Goal: Information Seeking & Learning: Learn about a topic

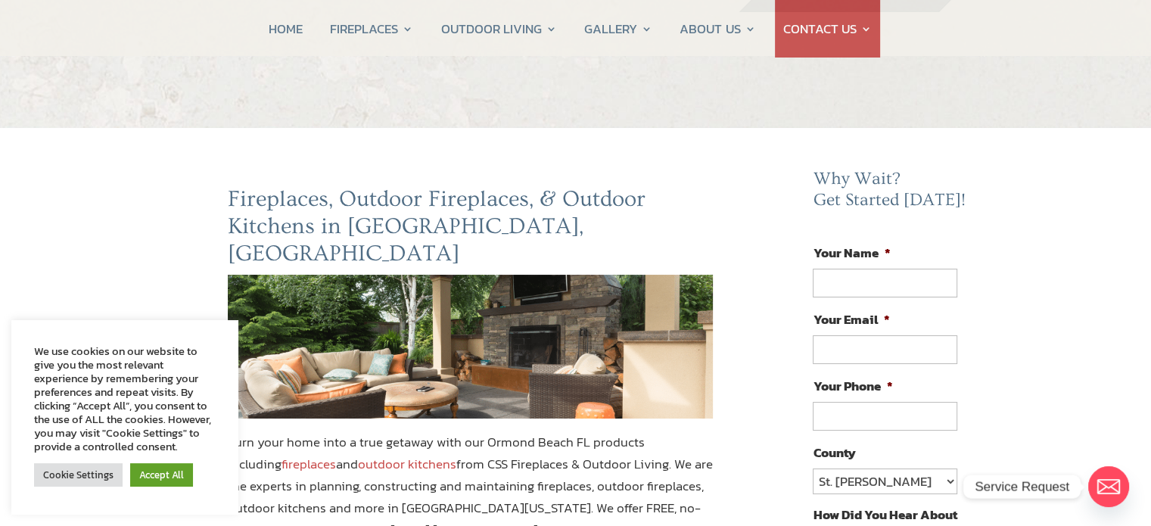
scroll to position [33, 0]
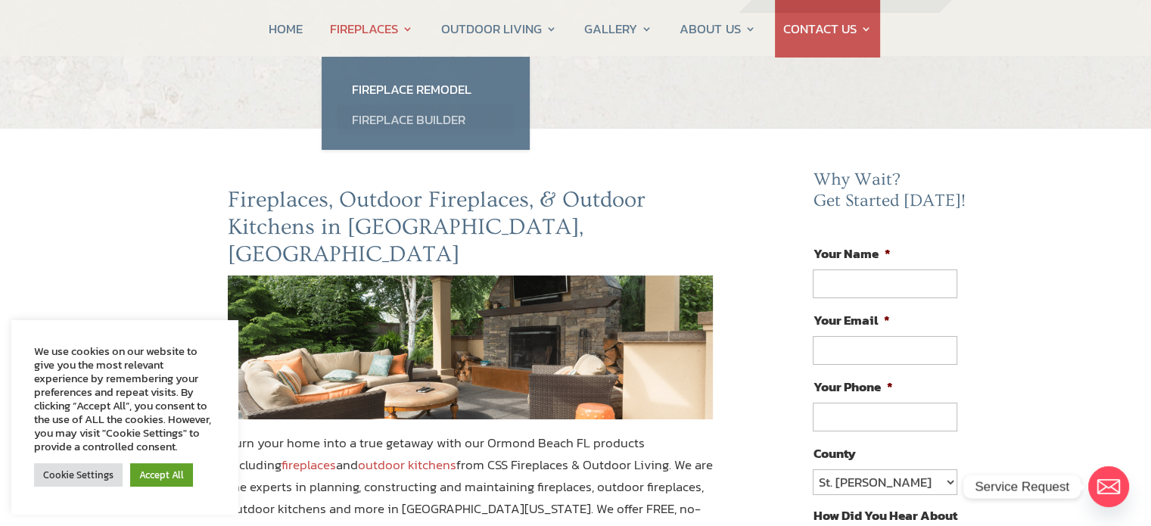
click at [394, 112] on link "Fireplace Builder" at bounding box center [426, 119] width 178 height 30
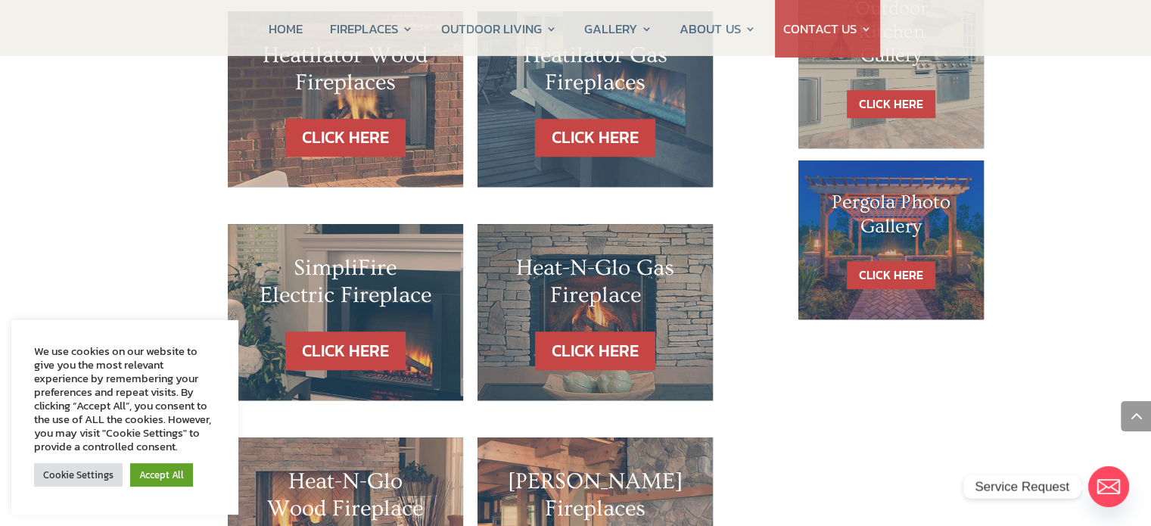
scroll to position [993, 0]
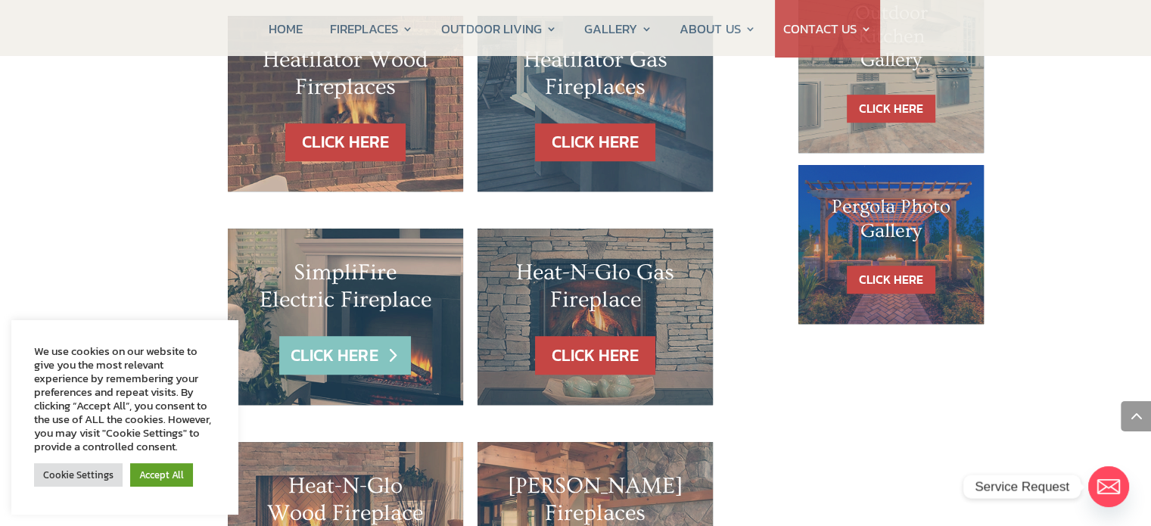
click at [335, 336] on link "CLICK HERE" at bounding box center [345, 355] width 132 height 39
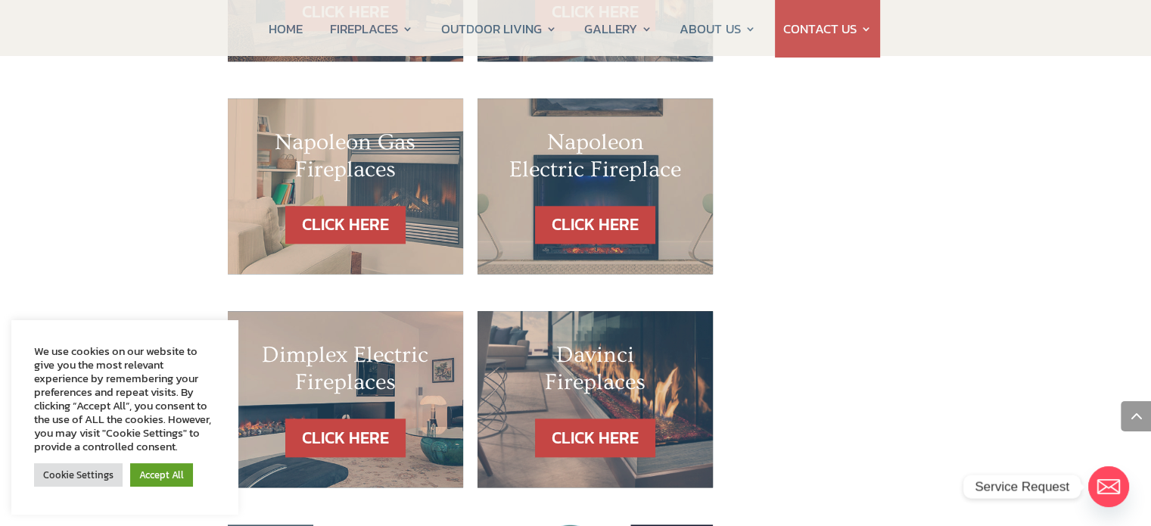
scroll to position [1553, 0]
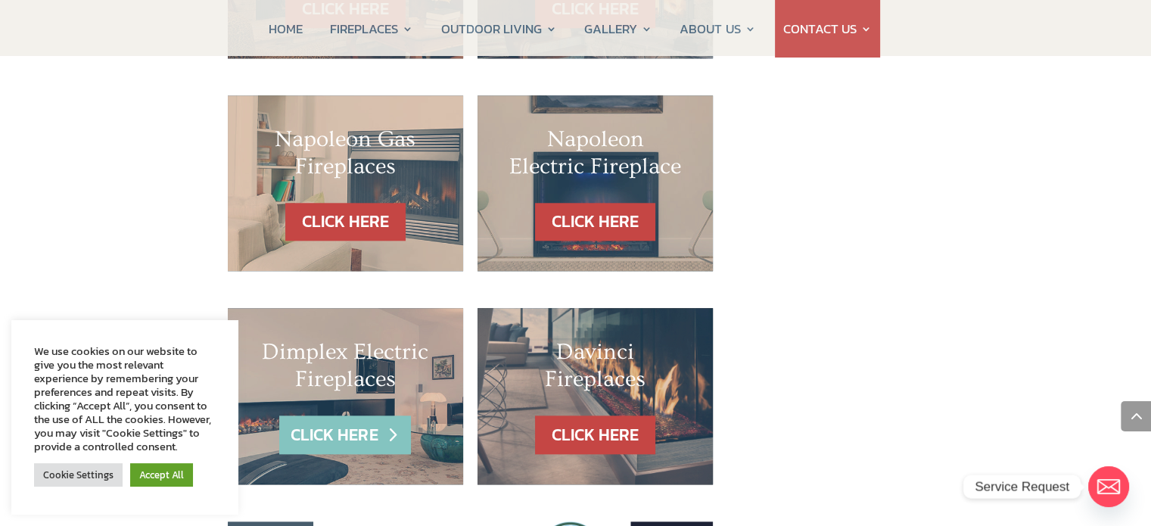
click at [344, 415] on link "CLICK HERE" at bounding box center [345, 434] width 132 height 39
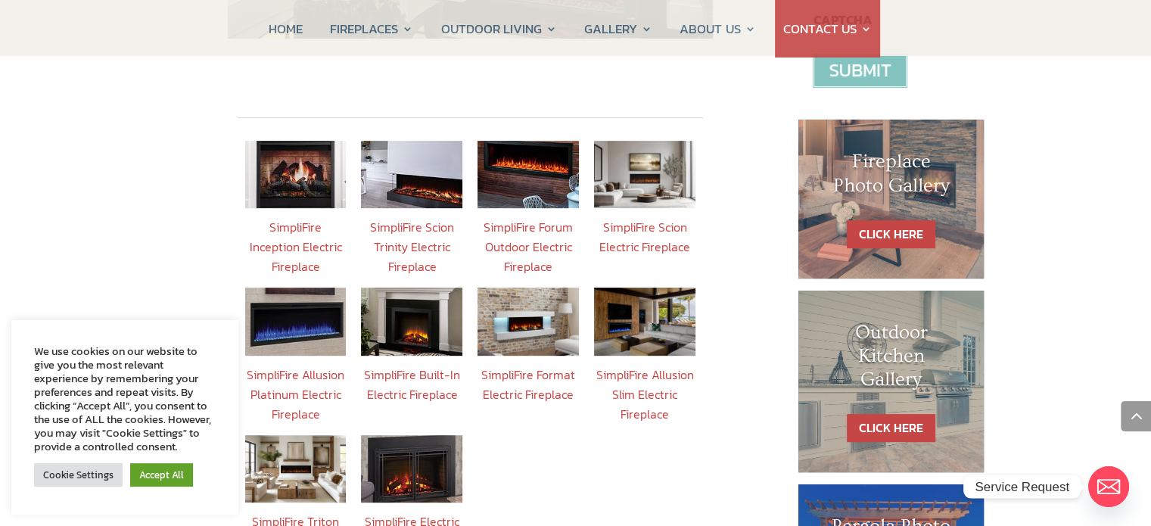
scroll to position [608, 0]
click at [312, 222] on link "SimpliFire Inception Electric Fireplace" at bounding box center [295, 247] width 92 height 58
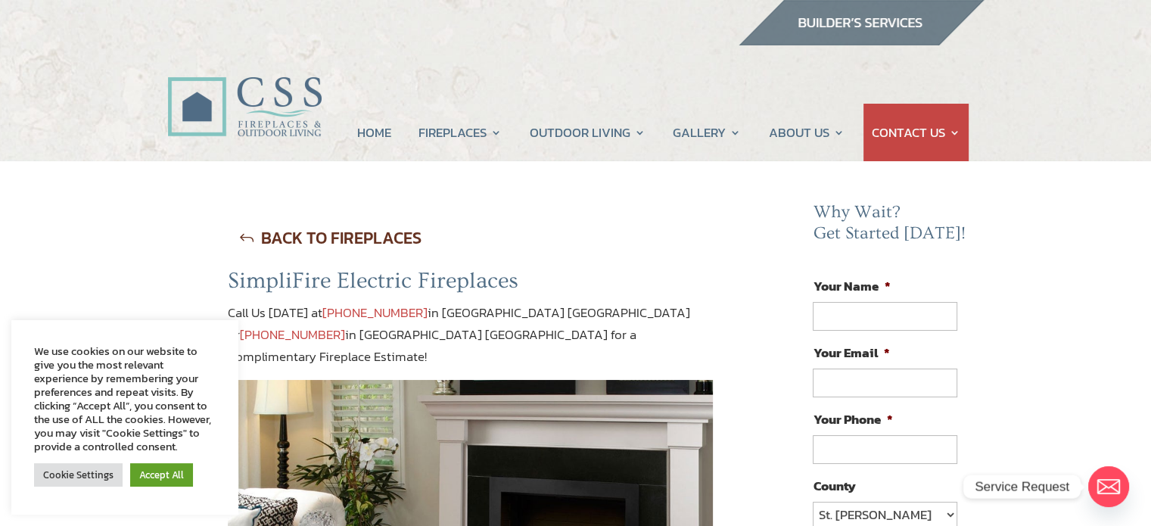
scroll to position [608, 0]
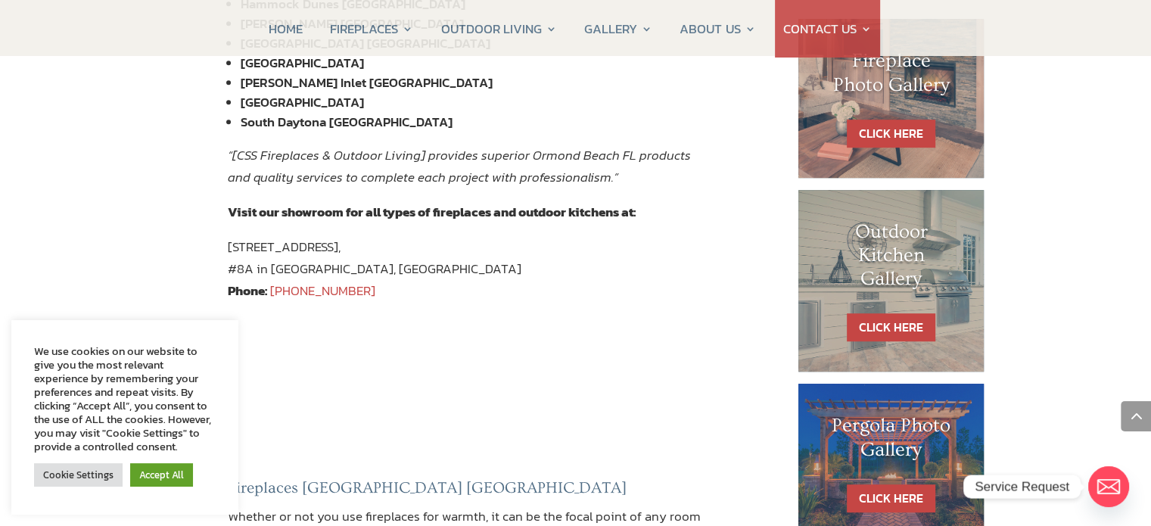
scroll to position [766, 0]
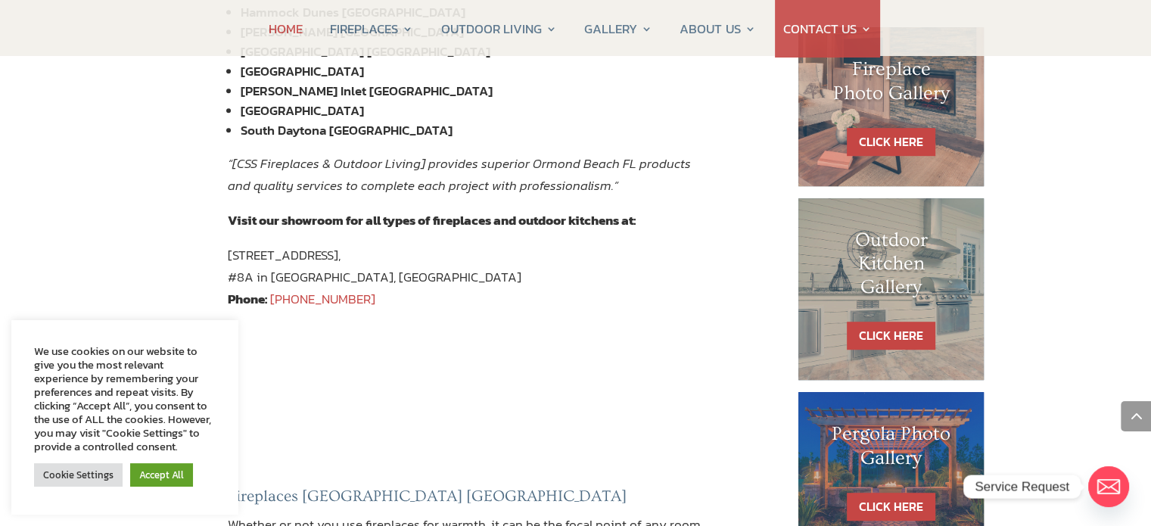
click at [285, 25] on link "HOME" at bounding box center [286, 29] width 34 height 58
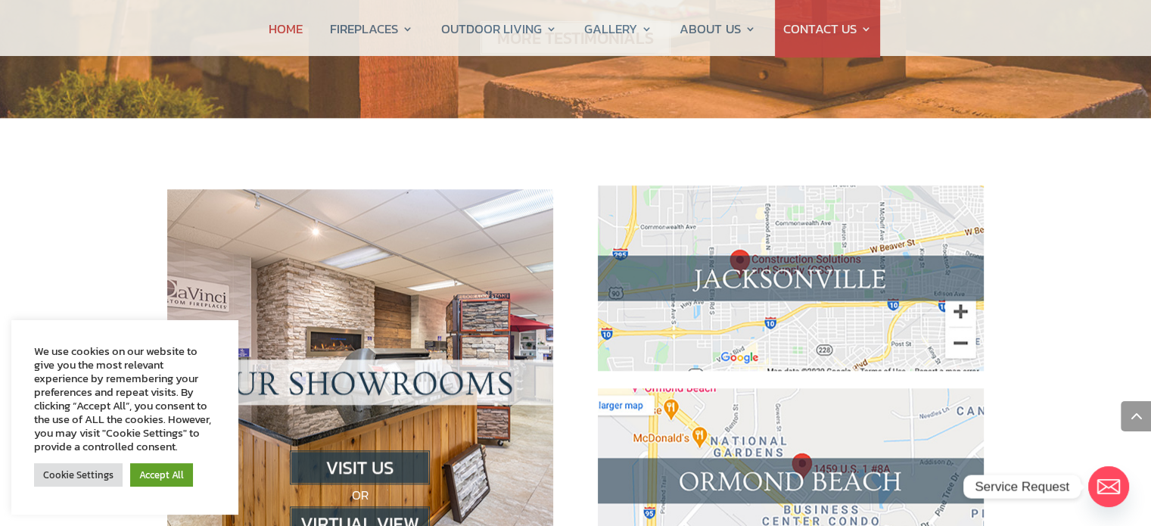
scroll to position [1509, 0]
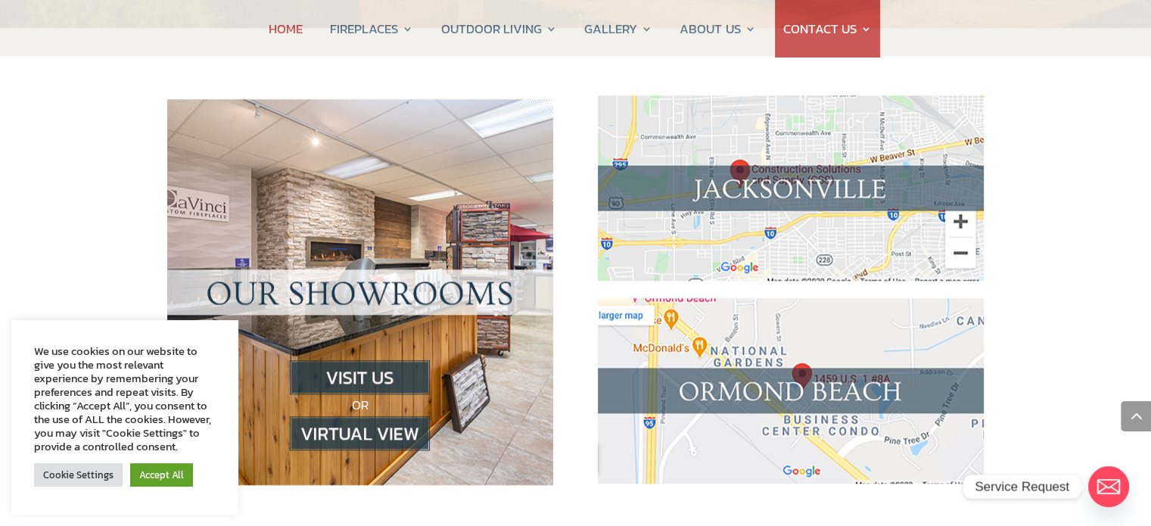
click at [384, 416] on img at bounding box center [360, 433] width 140 height 34
click at [382, 416] on img at bounding box center [360, 433] width 140 height 34
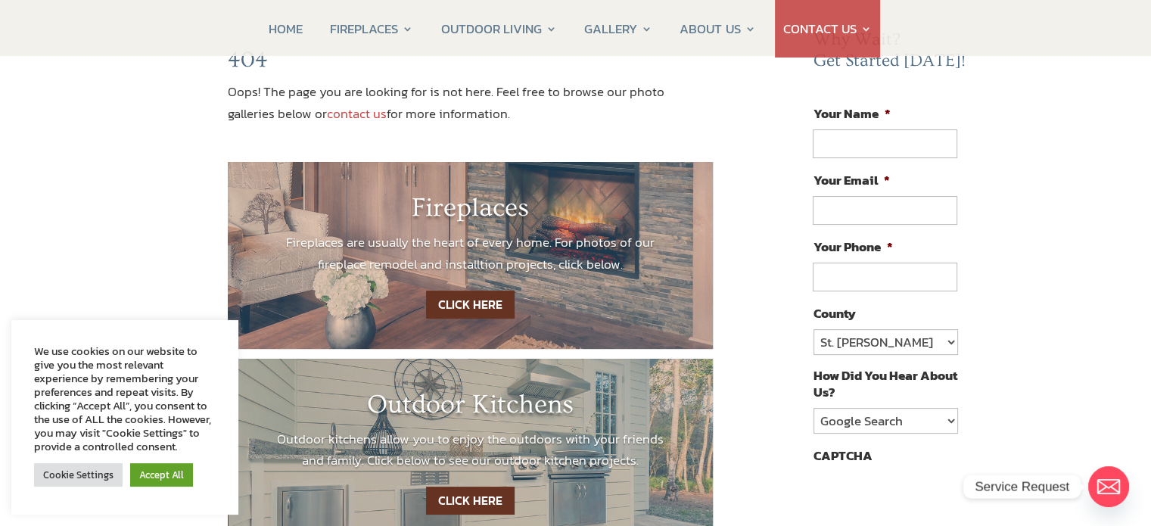
scroll to position [175, 0]
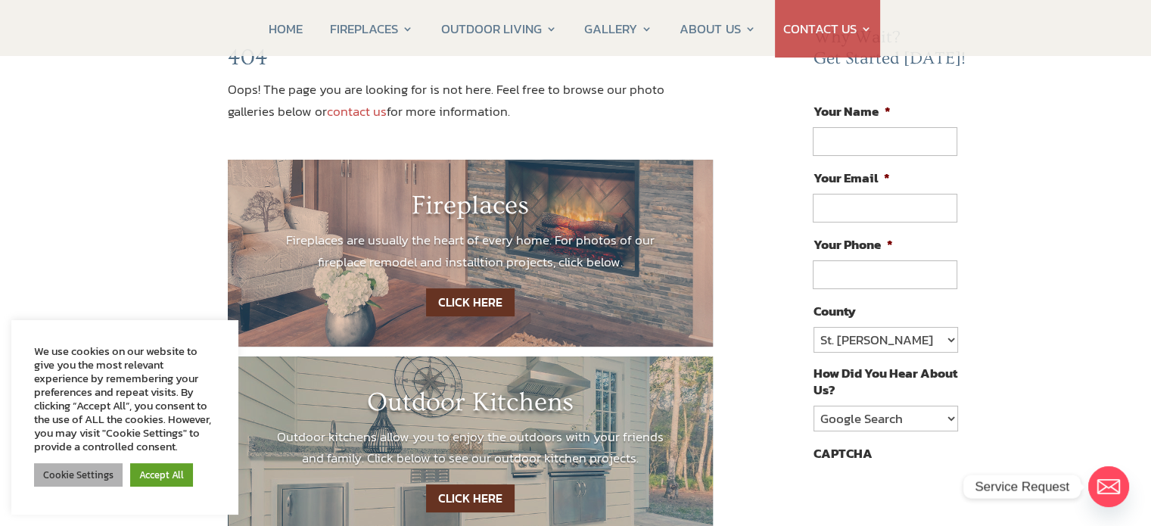
click at [73, 484] on link "Cookie Settings" at bounding box center [78, 474] width 89 height 23
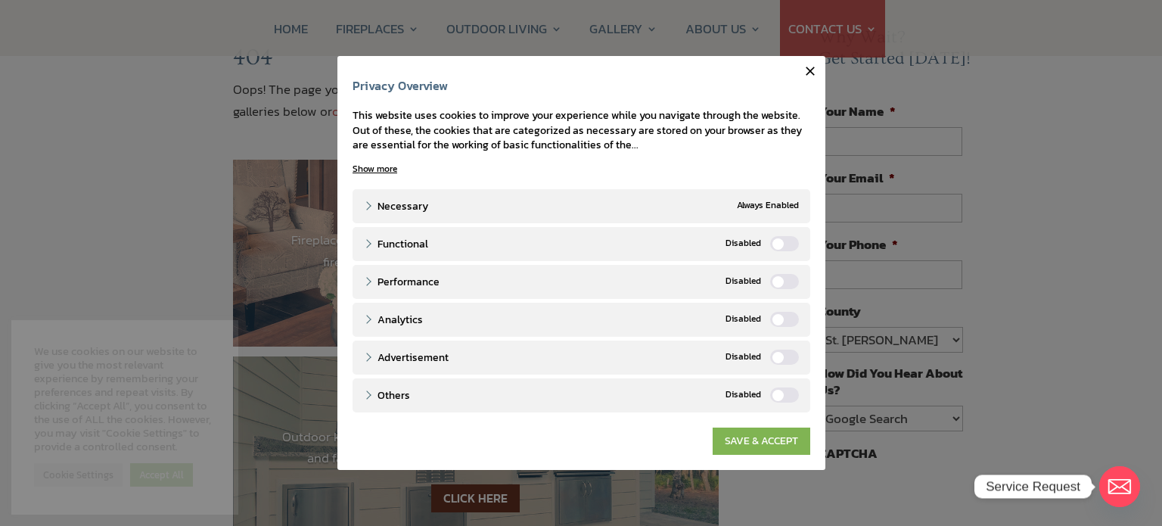
click at [773, 435] on link "SAVE & ACCEPT" at bounding box center [762, 441] width 98 height 27
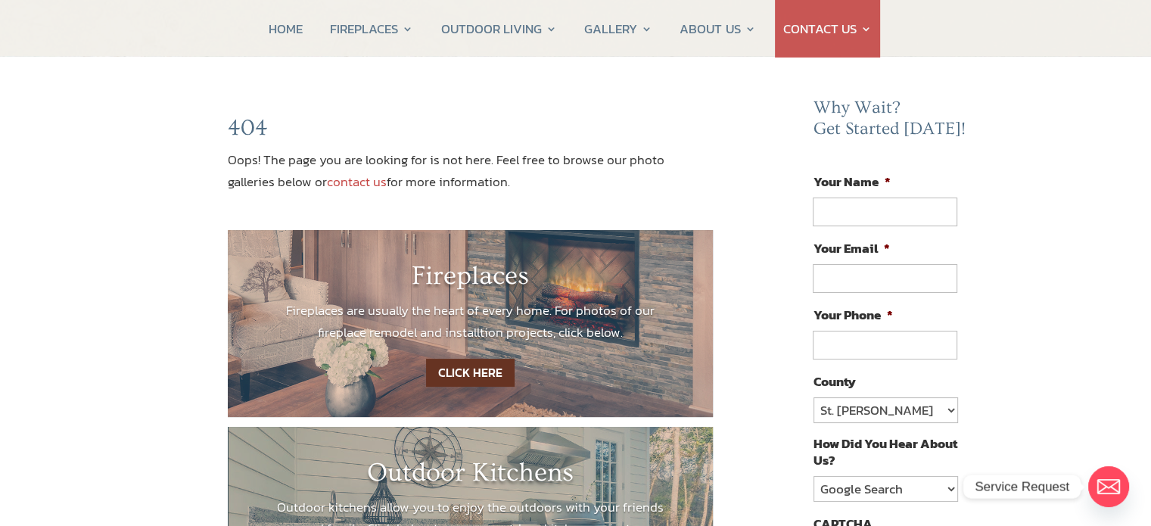
scroll to position [102, 0]
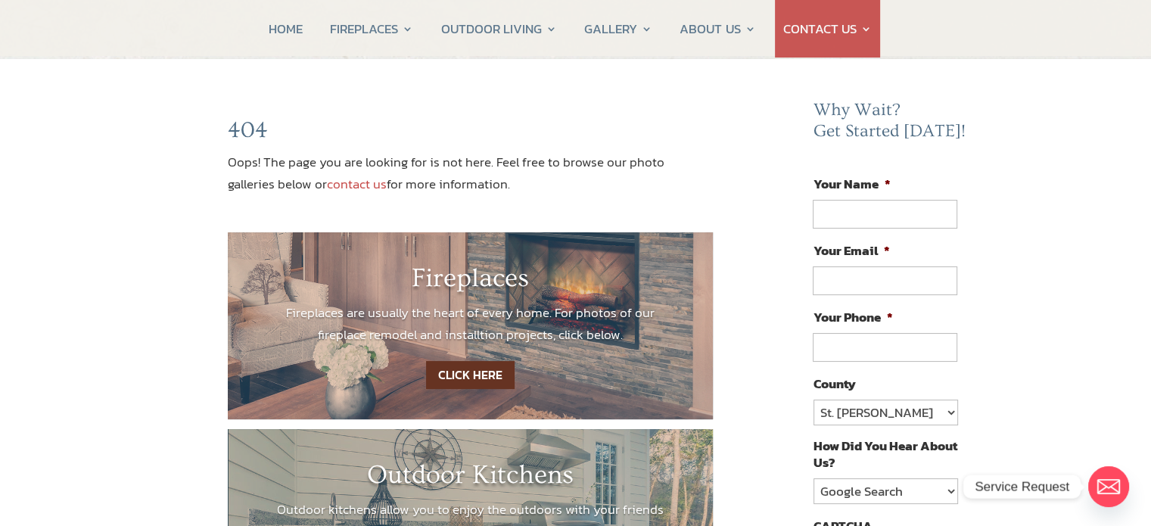
click at [484, 377] on link "CLICK HERE" at bounding box center [470, 375] width 89 height 28
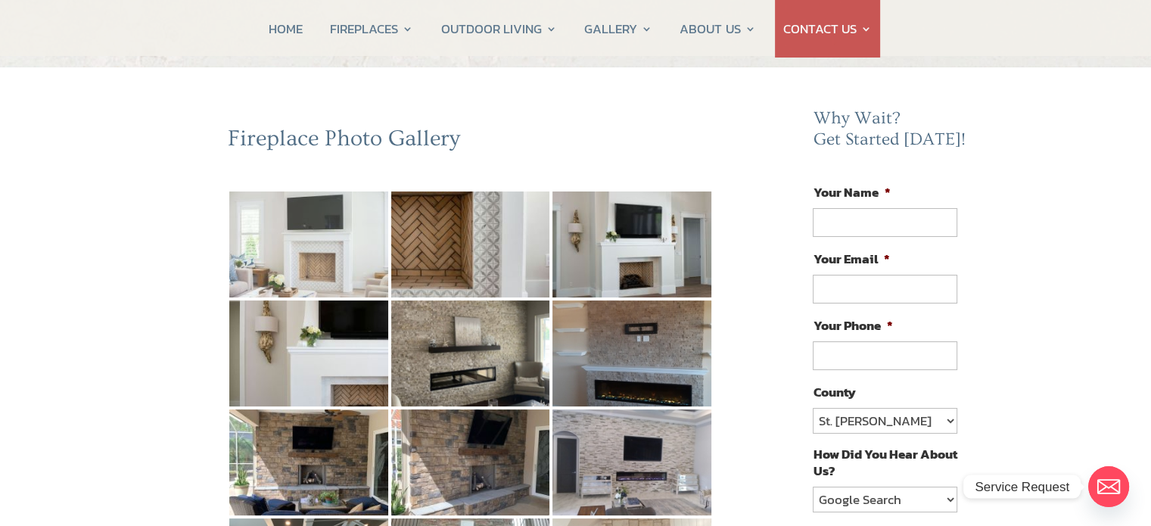
scroll to position [100, 0]
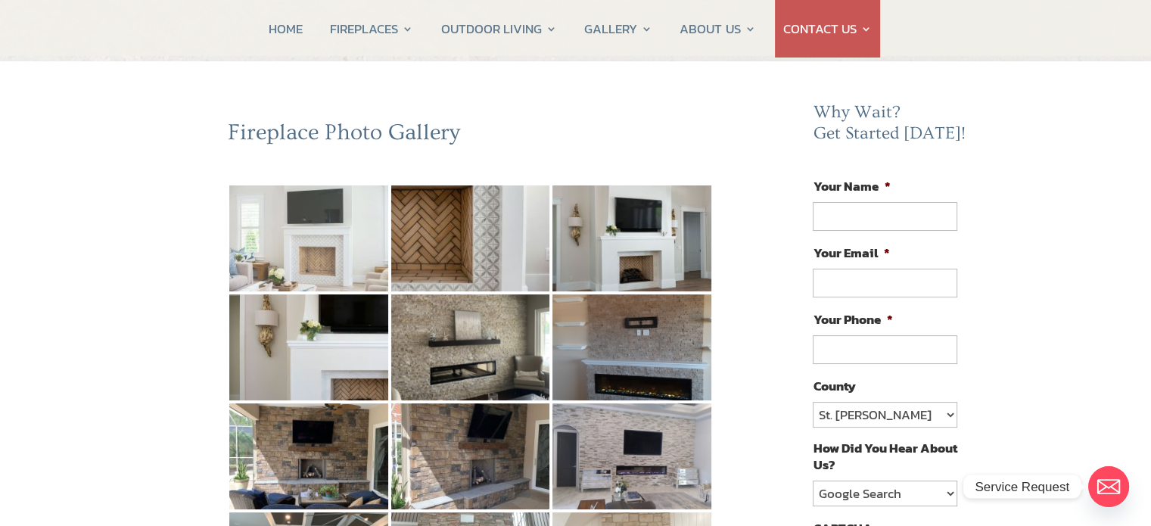
click at [323, 247] on img at bounding box center [308, 238] width 159 height 106
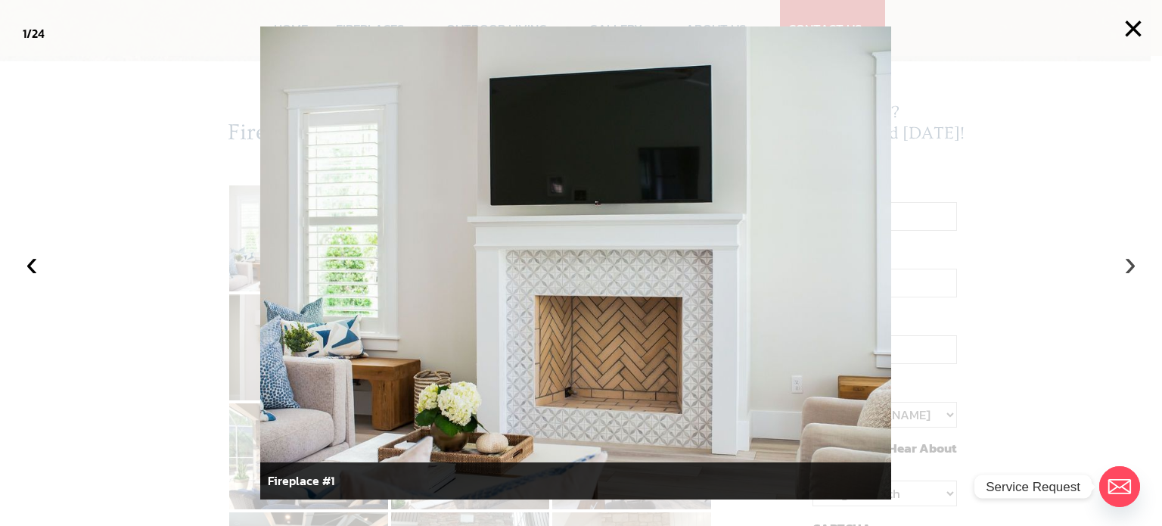
click at [1129, 269] on button "›" at bounding box center [1130, 263] width 33 height 33
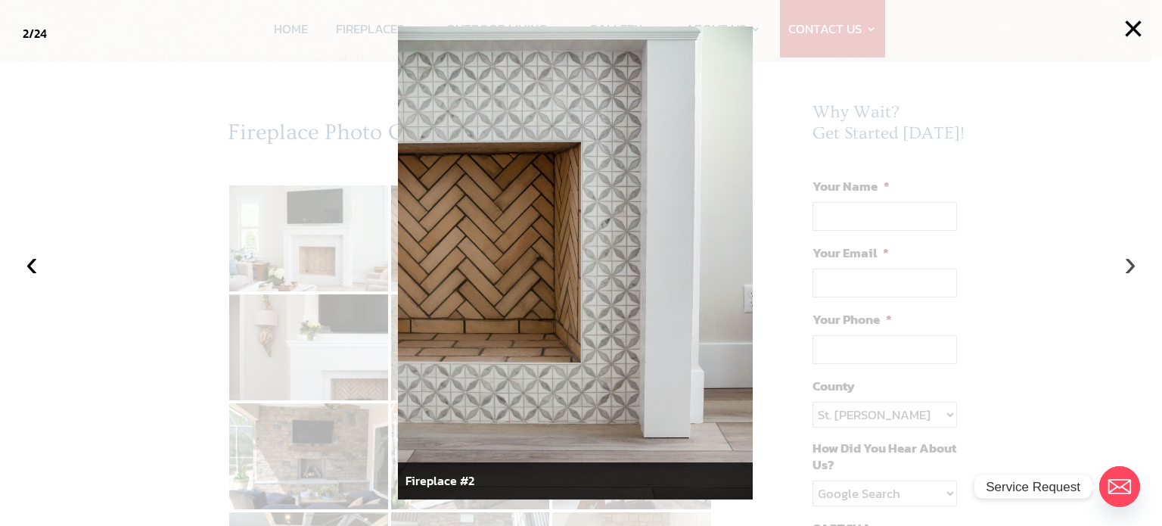
click at [1129, 269] on button "›" at bounding box center [1130, 263] width 33 height 33
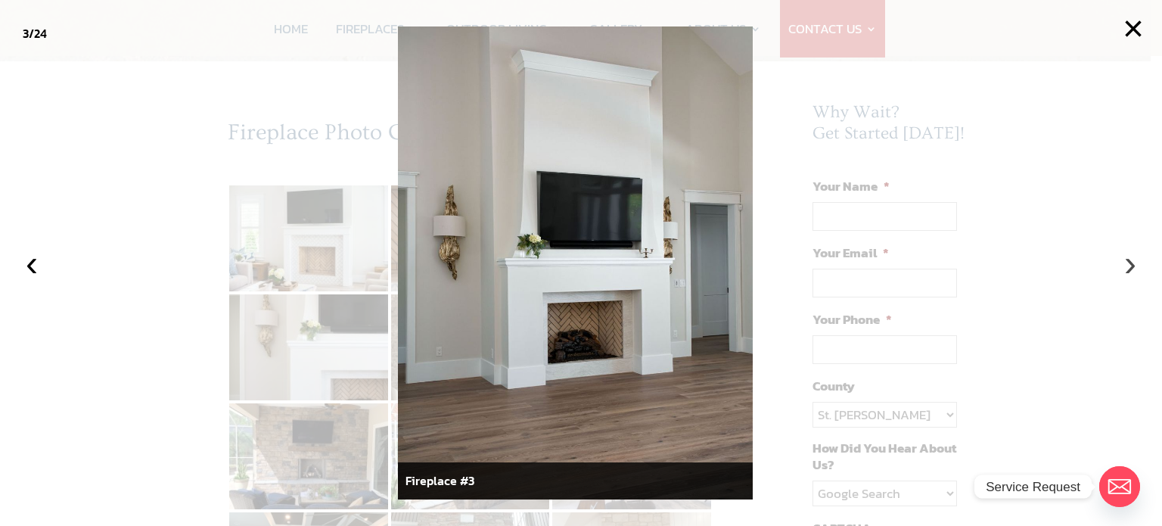
click at [1129, 269] on button "›" at bounding box center [1130, 263] width 33 height 33
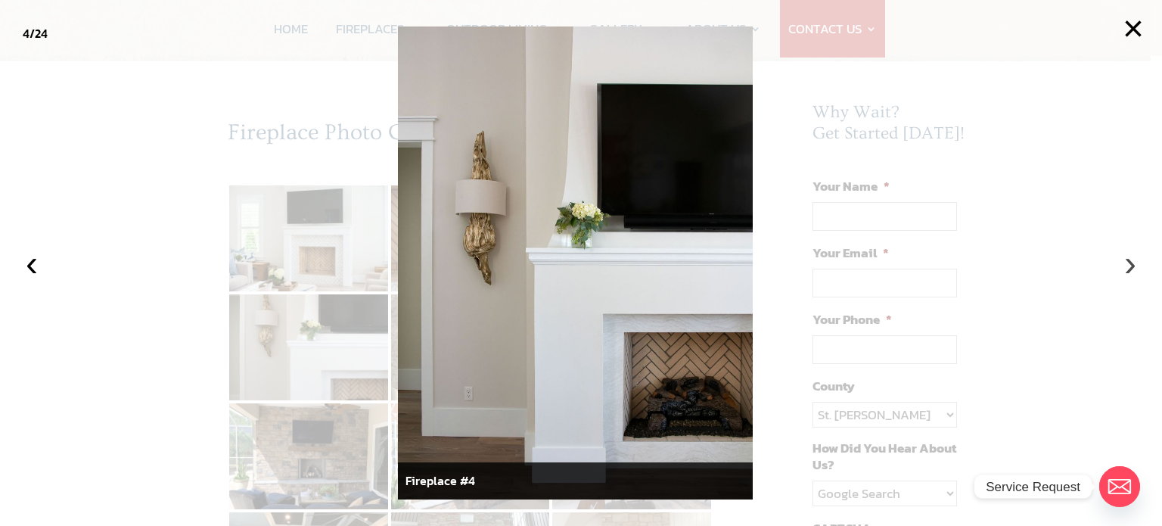
click at [1129, 269] on button "›" at bounding box center [1130, 263] width 33 height 33
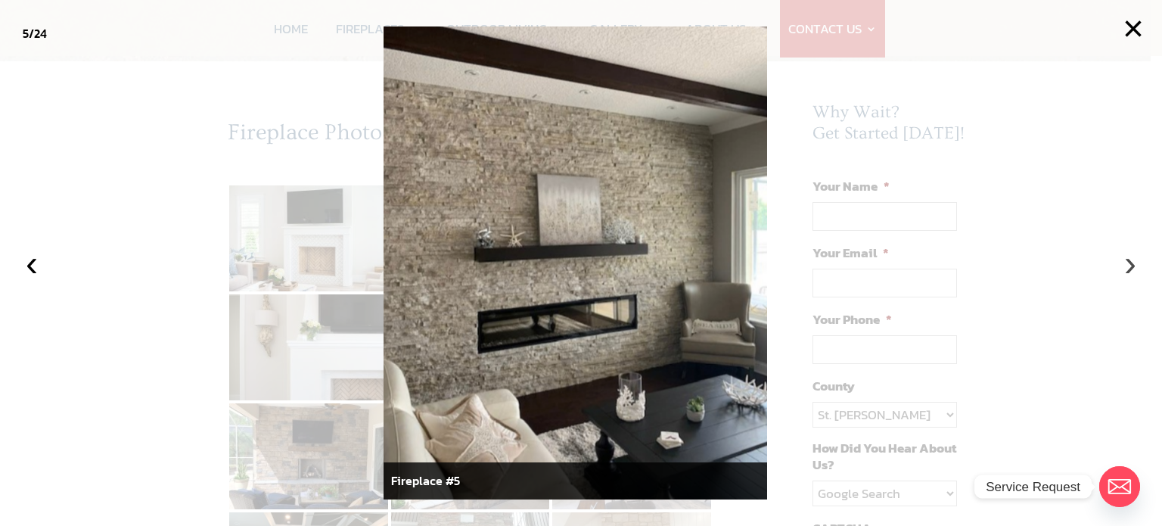
click at [1129, 269] on button "›" at bounding box center [1130, 263] width 33 height 33
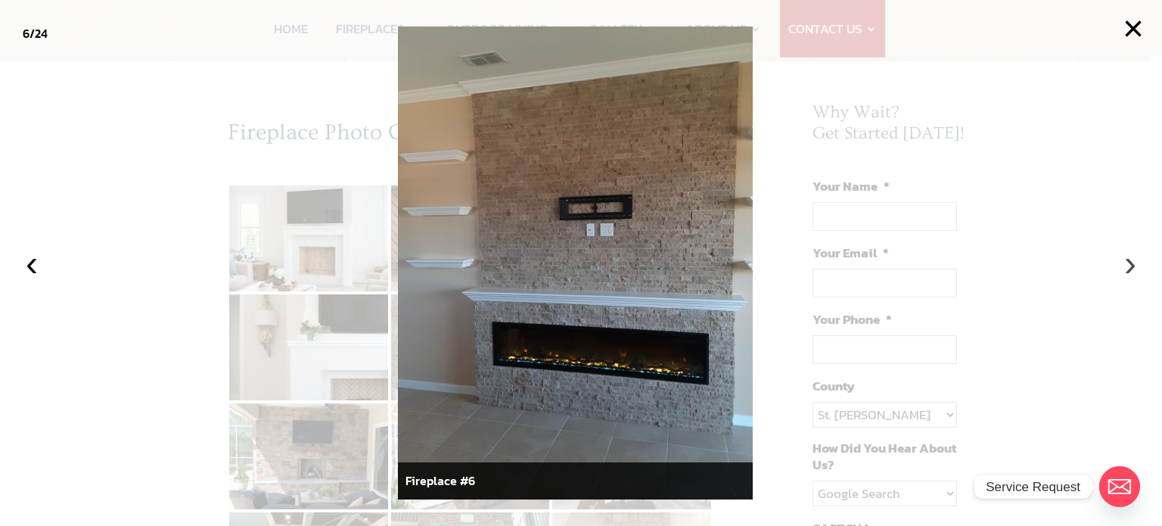
click at [1129, 269] on button "›" at bounding box center [1130, 263] width 33 height 33
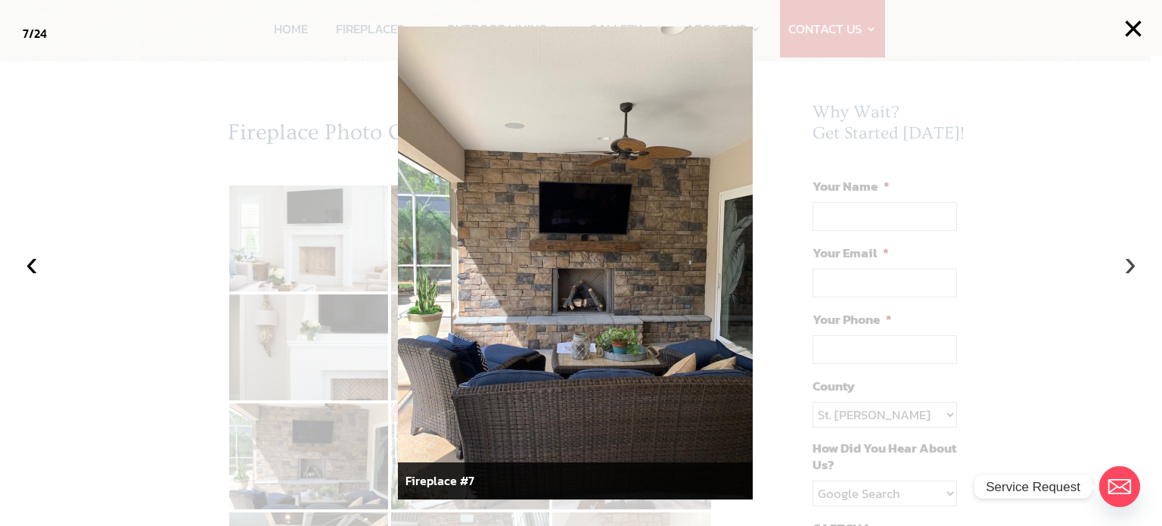
click at [1129, 269] on button "›" at bounding box center [1130, 263] width 33 height 33
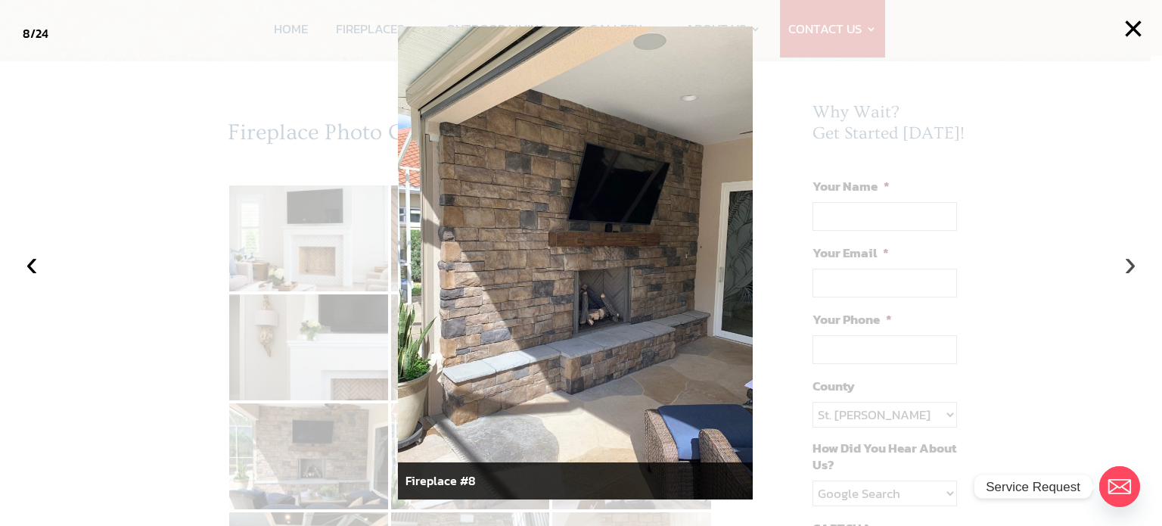
click at [1129, 269] on button "›" at bounding box center [1130, 263] width 33 height 33
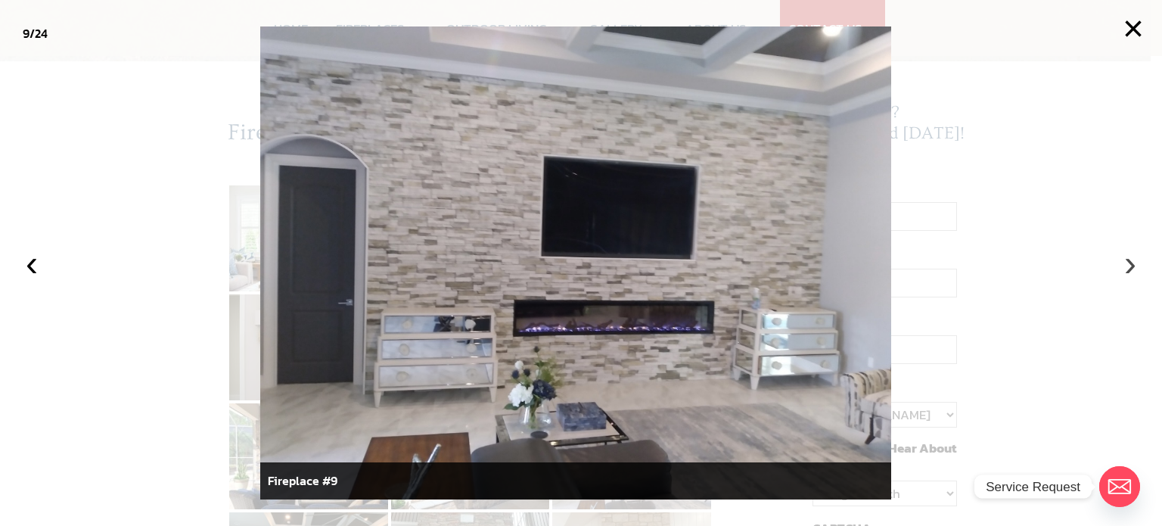
click at [1129, 269] on button "›" at bounding box center [1130, 263] width 33 height 33
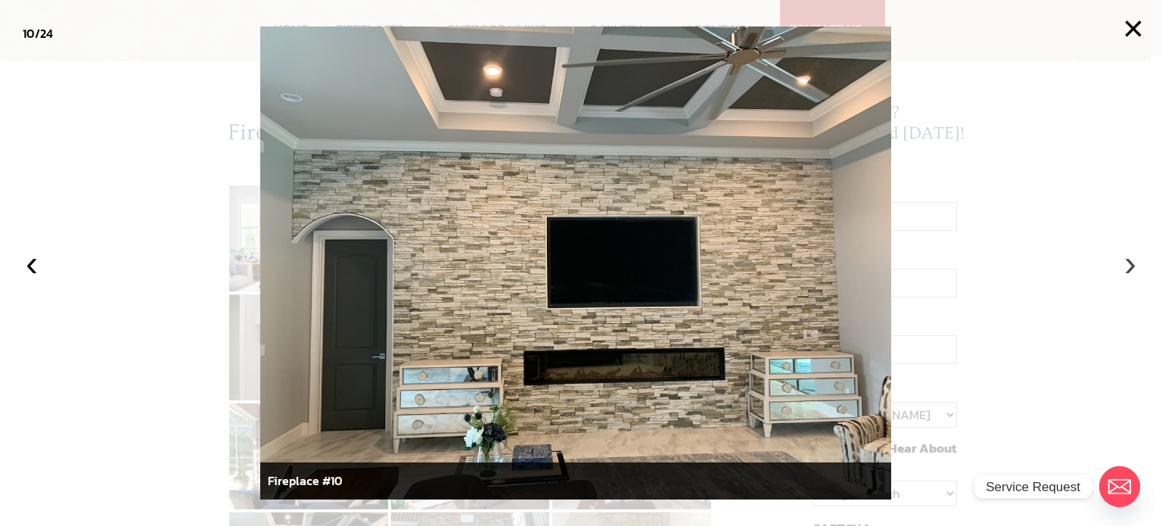
click at [1129, 269] on button "›" at bounding box center [1130, 263] width 33 height 33
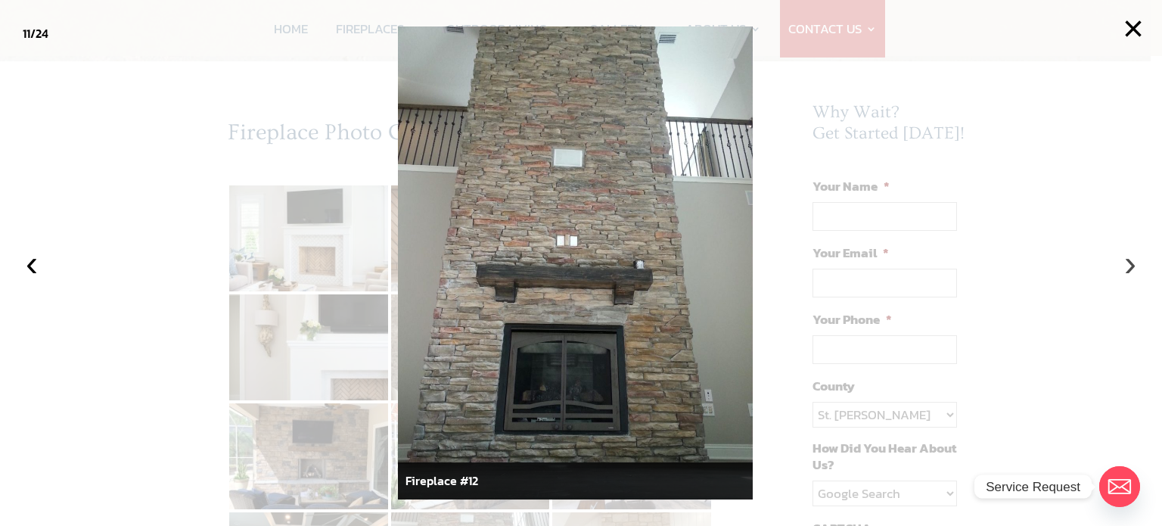
click at [1129, 269] on button "›" at bounding box center [1130, 263] width 33 height 33
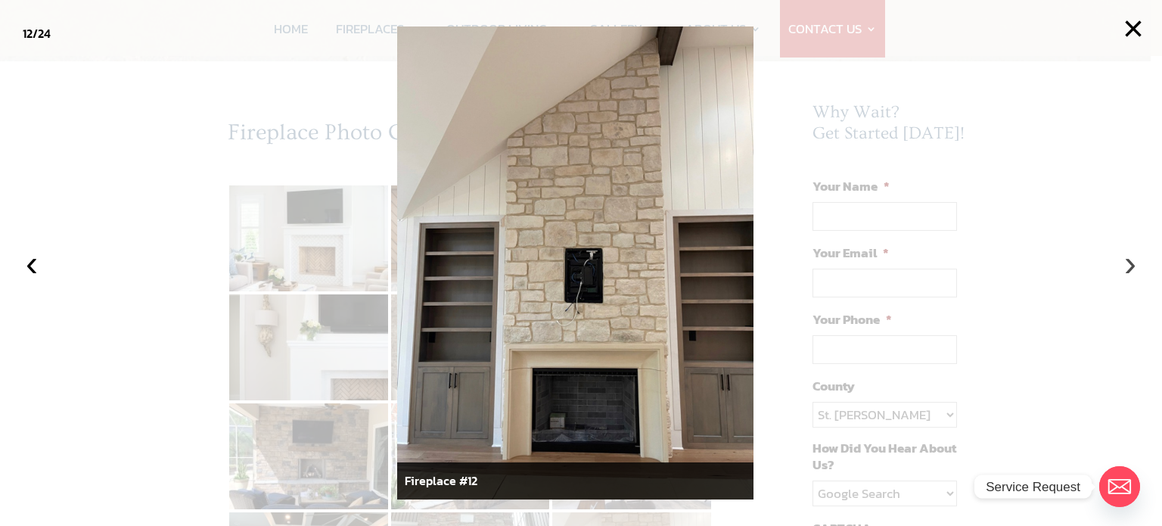
click at [1129, 269] on button "›" at bounding box center [1130, 263] width 33 height 33
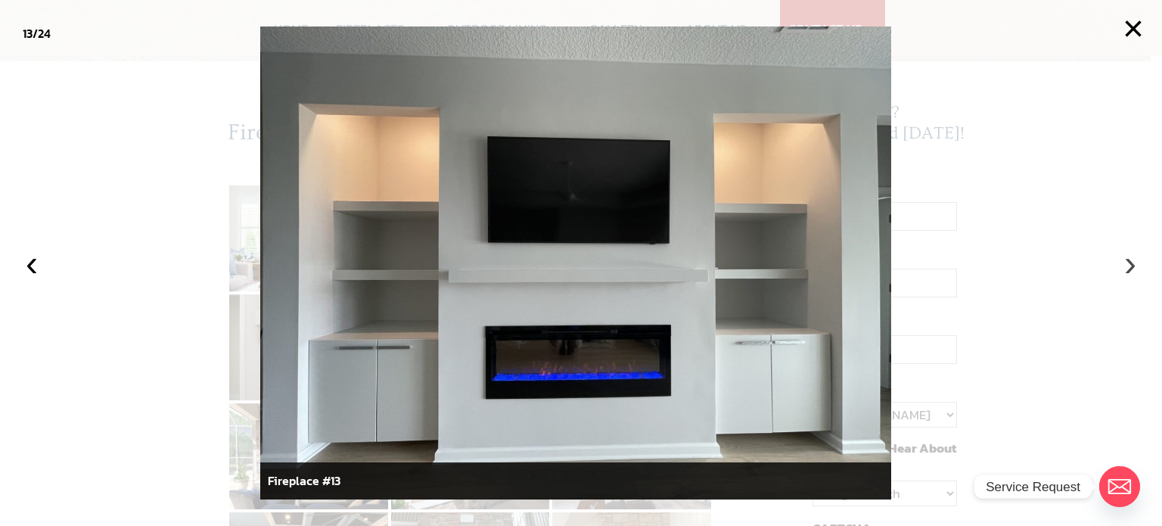
click at [1129, 269] on button "›" at bounding box center [1130, 263] width 33 height 33
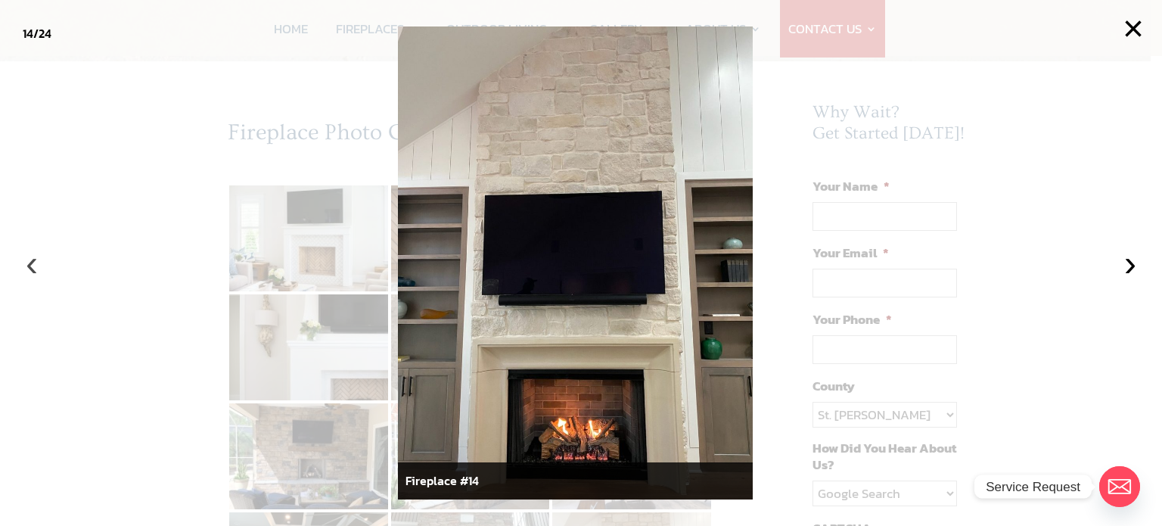
click at [25, 267] on button "‹" at bounding box center [31, 263] width 33 height 33
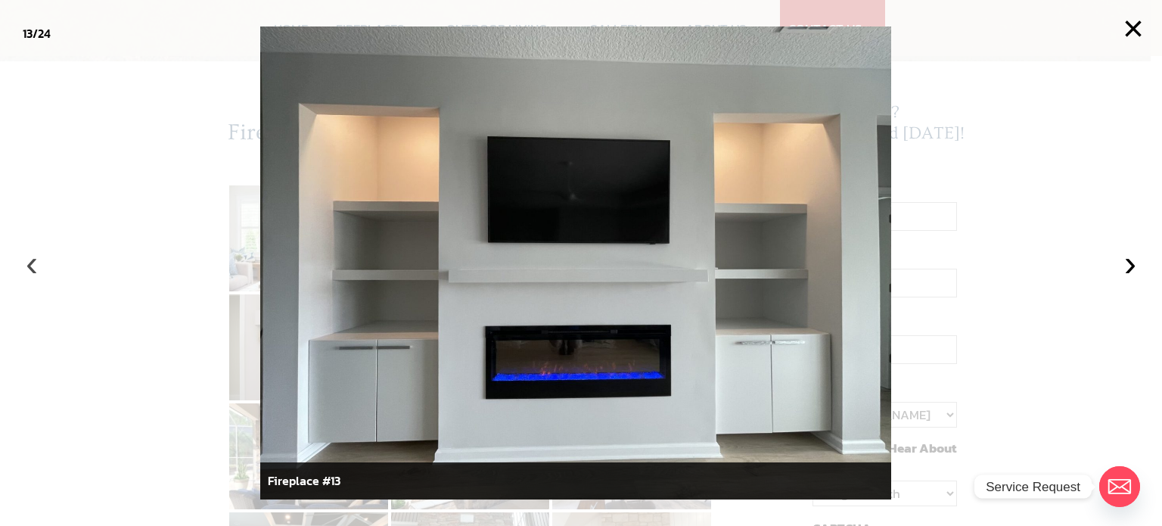
click at [25, 267] on button "‹" at bounding box center [31, 263] width 33 height 33
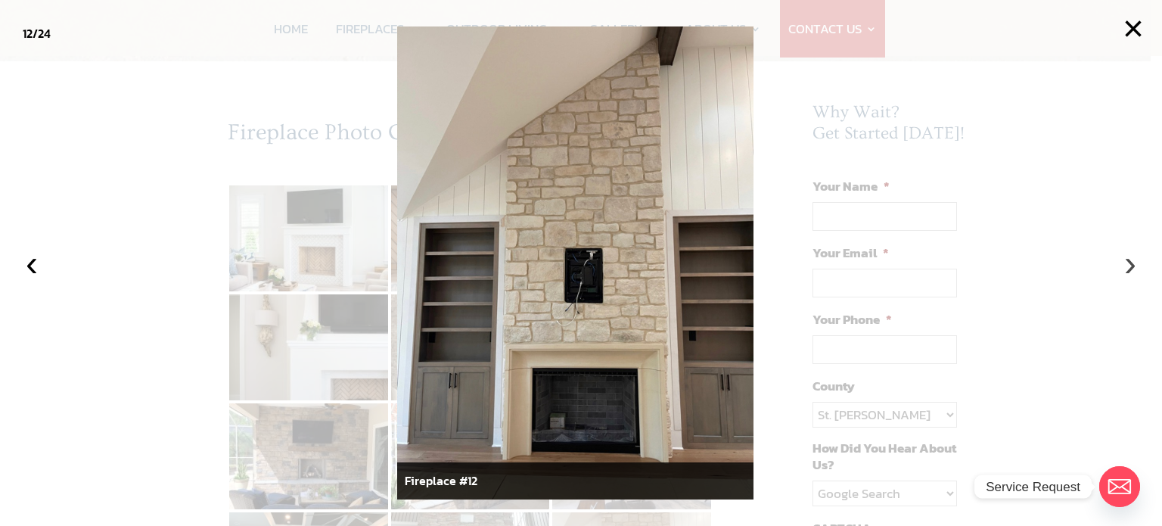
click at [1130, 271] on button "›" at bounding box center [1130, 263] width 33 height 33
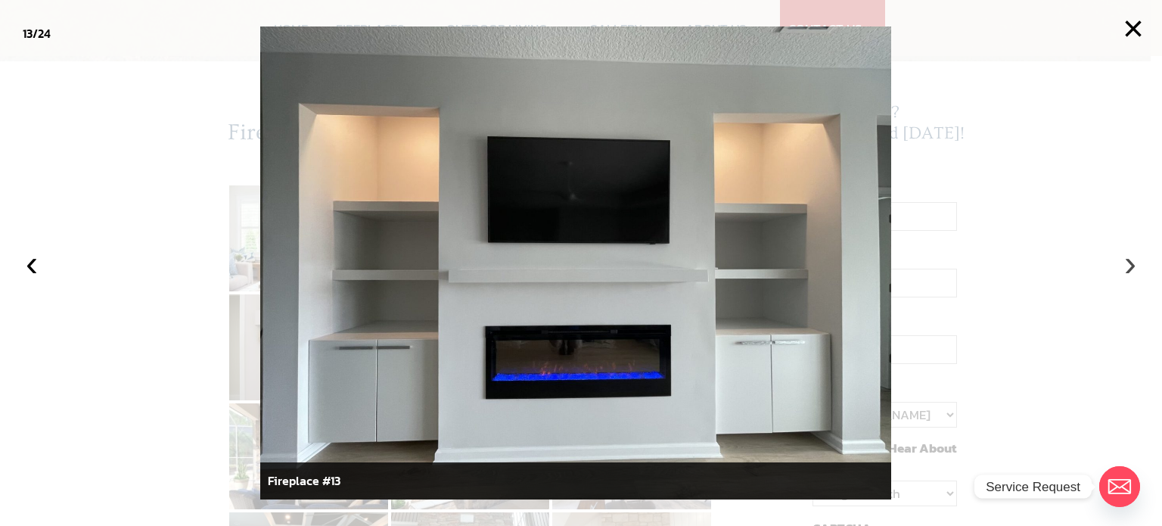
click at [1130, 271] on button "›" at bounding box center [1130, 263] width 33 height 33
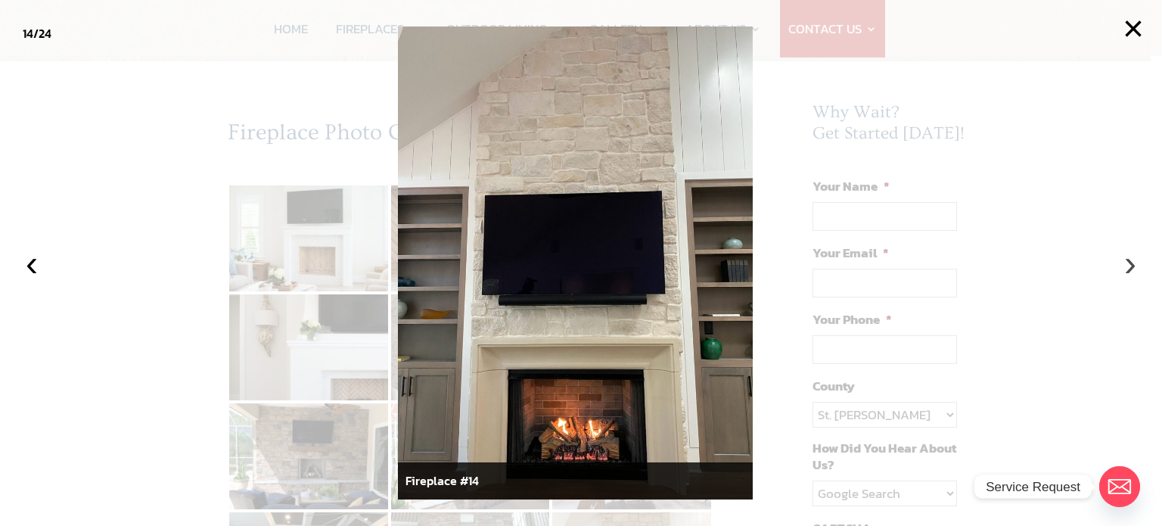
click at [1133, 270] on button "›" at bounding box center [1130, 263] width 33 height 33
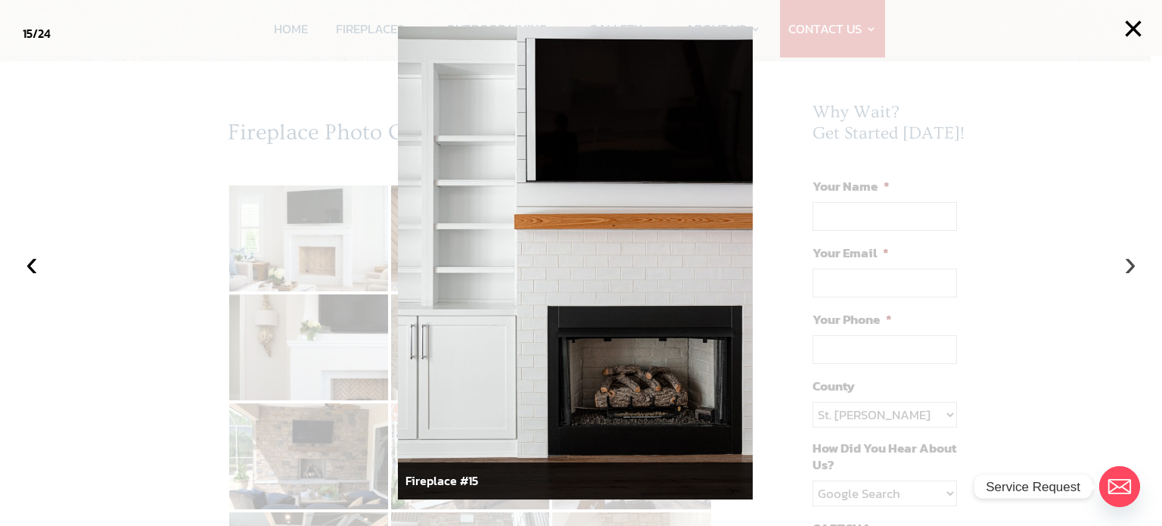
click at [1133, 270] on button "›" at bounding box center [1130, 263] width 33 height 33
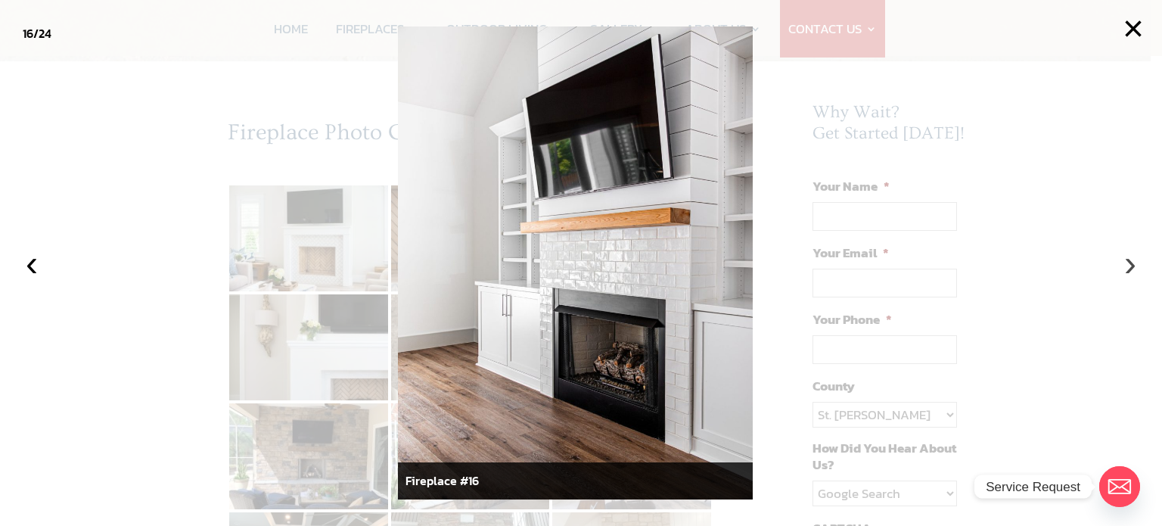
click at [1133, 270] on button "›" at bounding box center [1130, 263] width 33 height 33
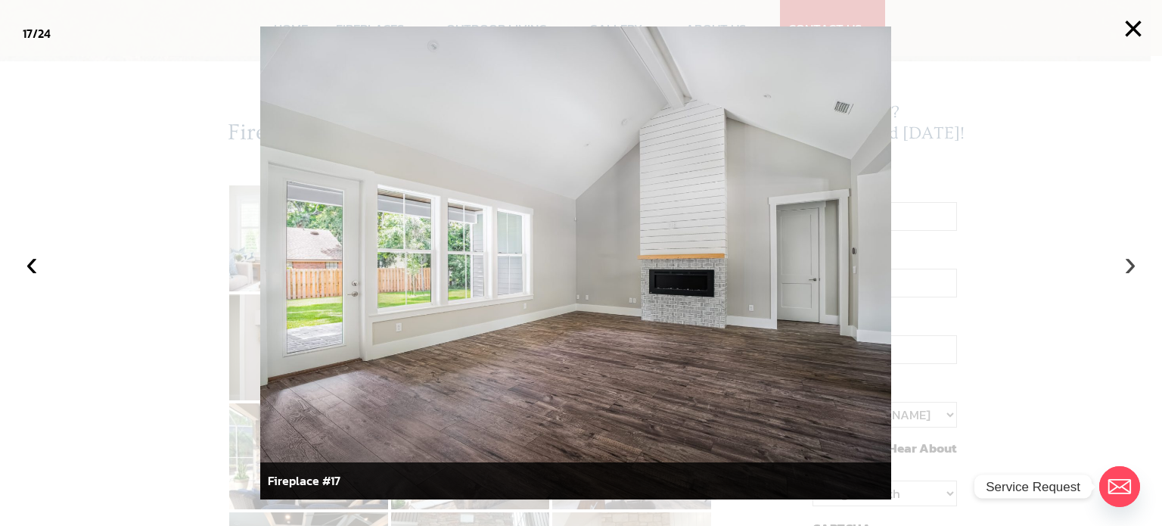
click at [1133, 270] on button "›" at bounding box center [1130, 263] width 33 height 33
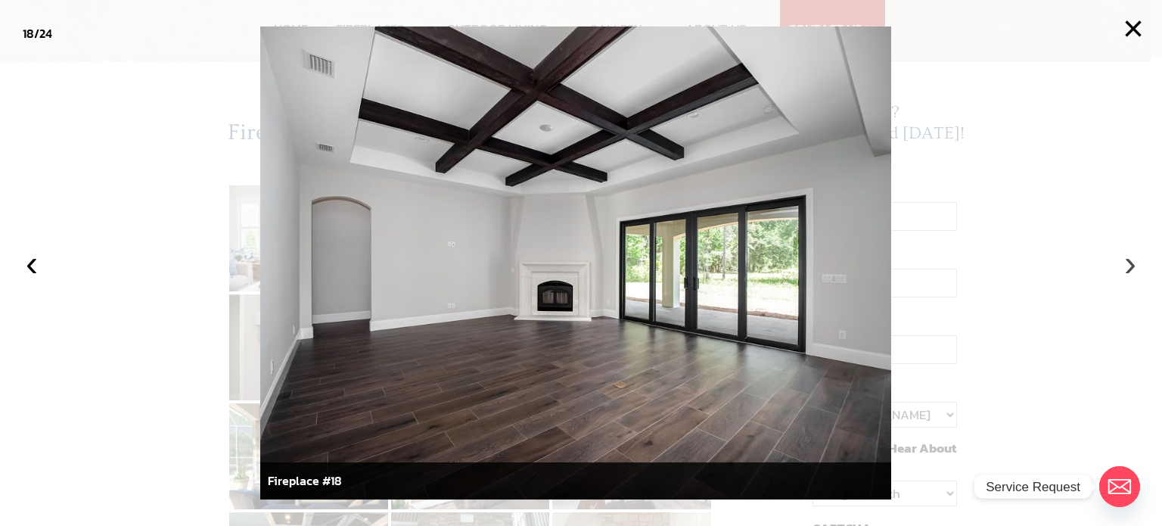
click at [1130, 267] on button "›" at bounding box center [1130, 263] width 33 height 33
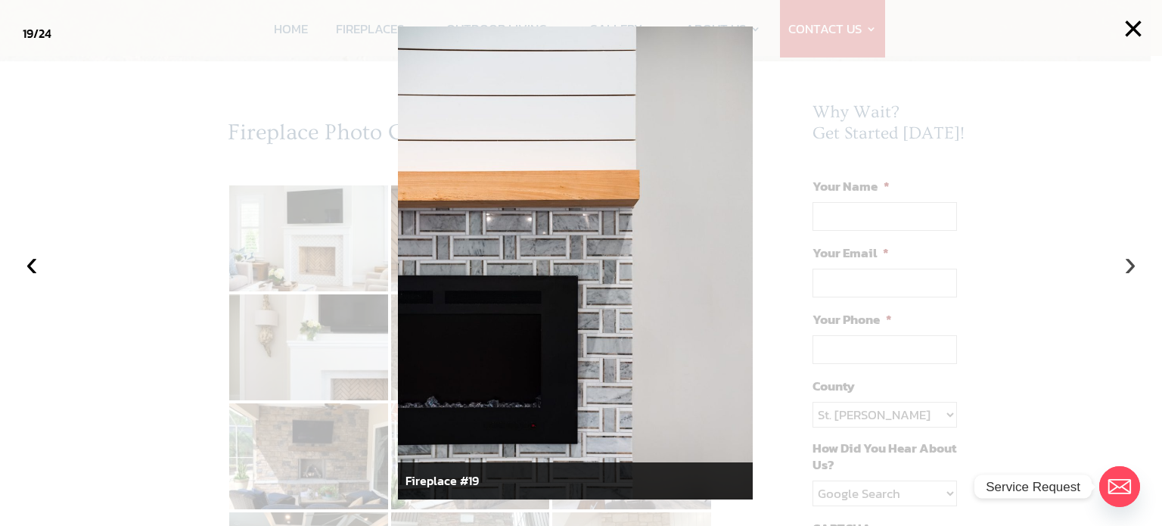
click at [1130, 267] on button "›" at bounding box center [1130, 263] width 33 height 33
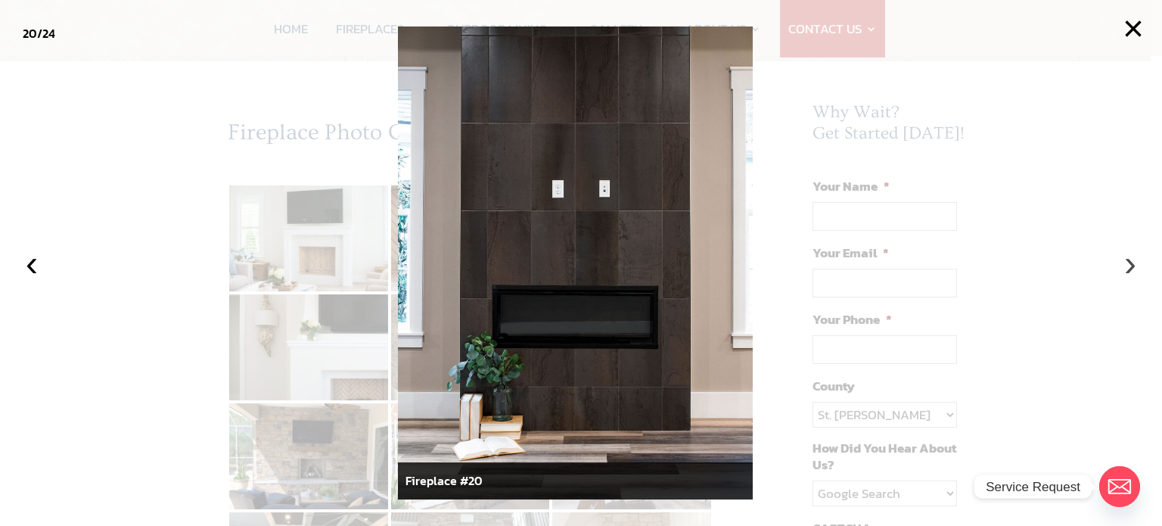
click at [1130, 267] on button "›" at bounding box center [1130, 263] width 33 height 33
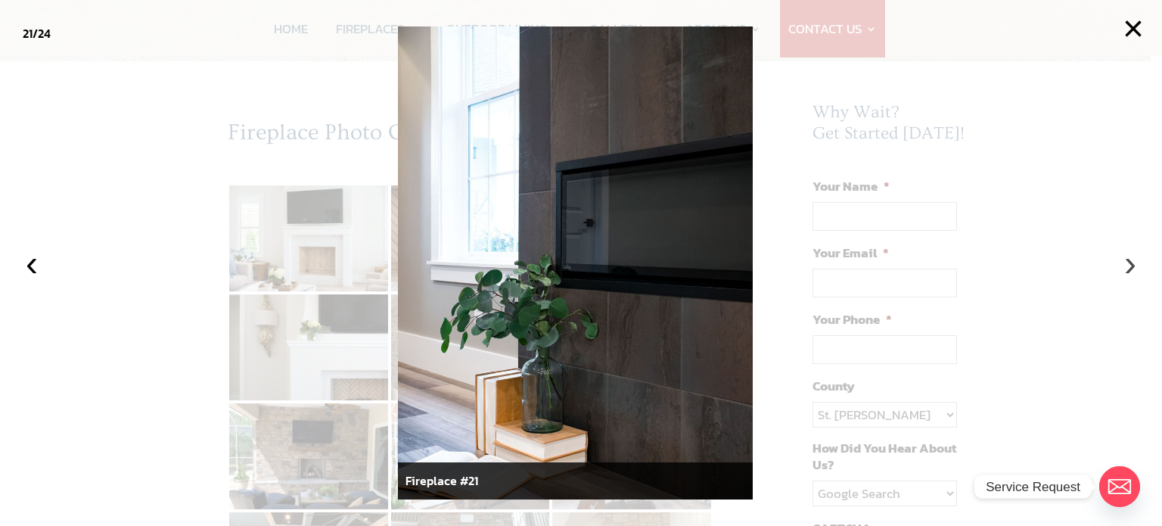
click at [1130, 267] on button "›" at bounding box center [1130, 263] width 33 height 33
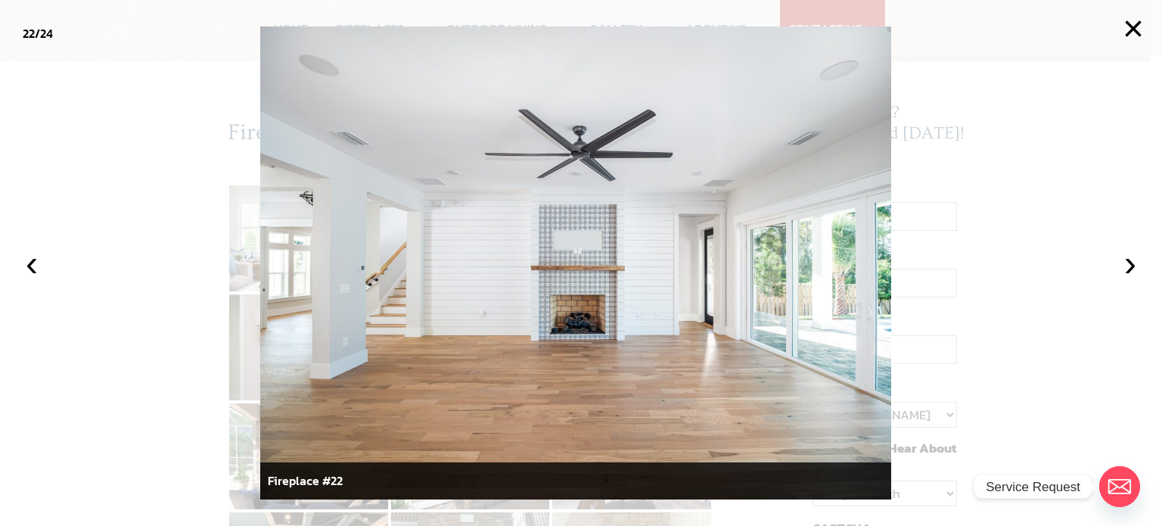
click at [566, 288] on img at bounding box center [575, 263] width 631 height 474
click at [1132, 268] on button "›" at bounding box center [1130, 263] width 33 height 33
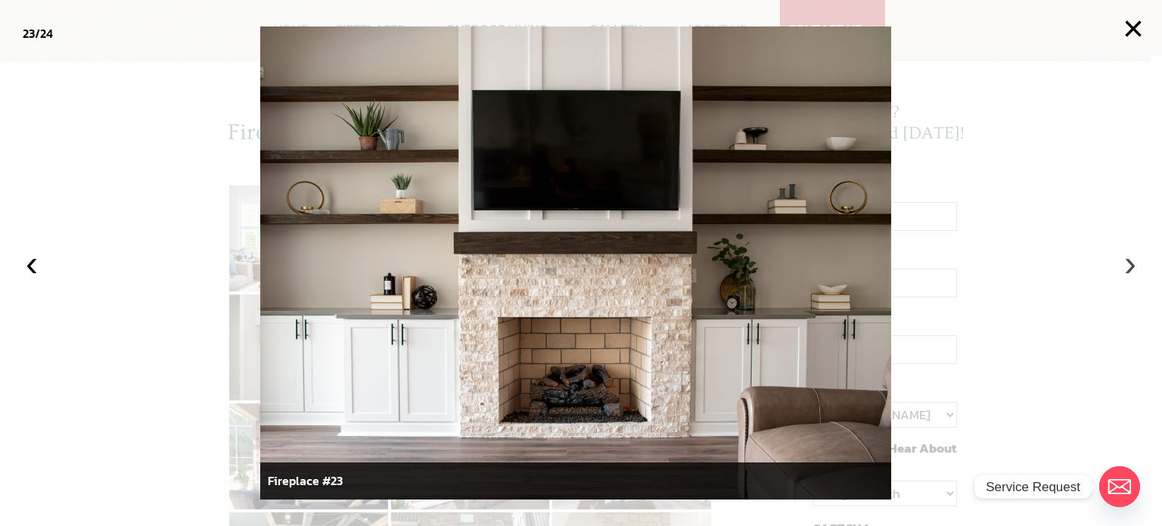
click at [1127, 266] on button "›" at bounding box center [1130, 263] width 33 height 33
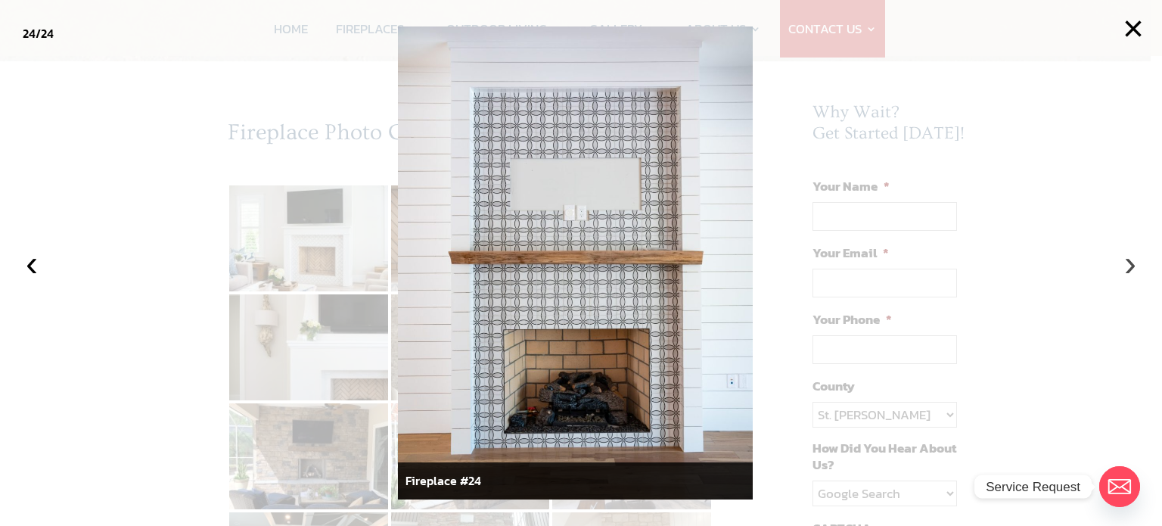
click at [1127, 266] on button "›" at bounding box center [1130, 263] width 33 height 33
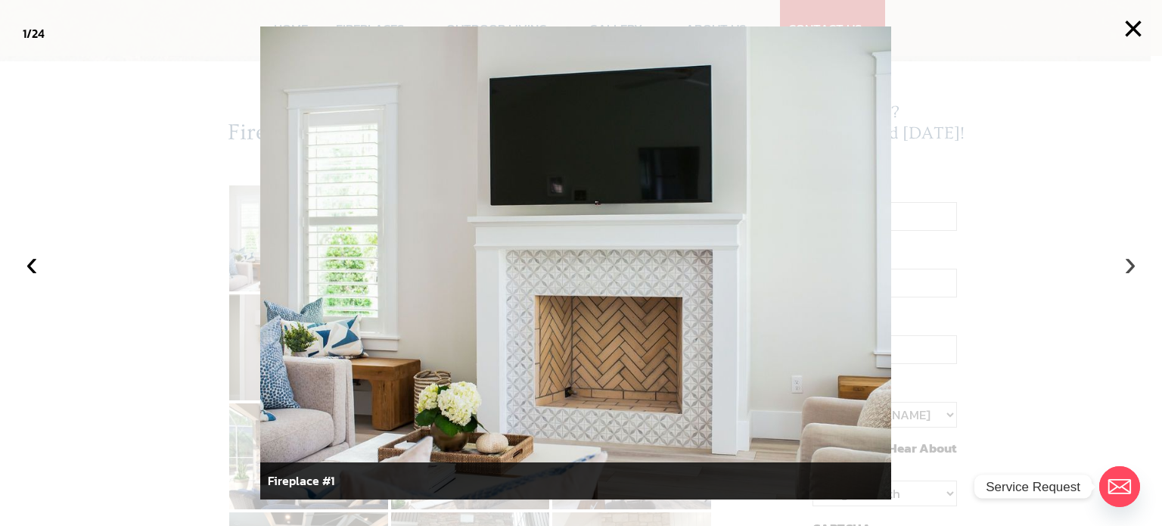
click at [1127, 266] on button "›" at bounding box center [1130, 263] width 33 height 33
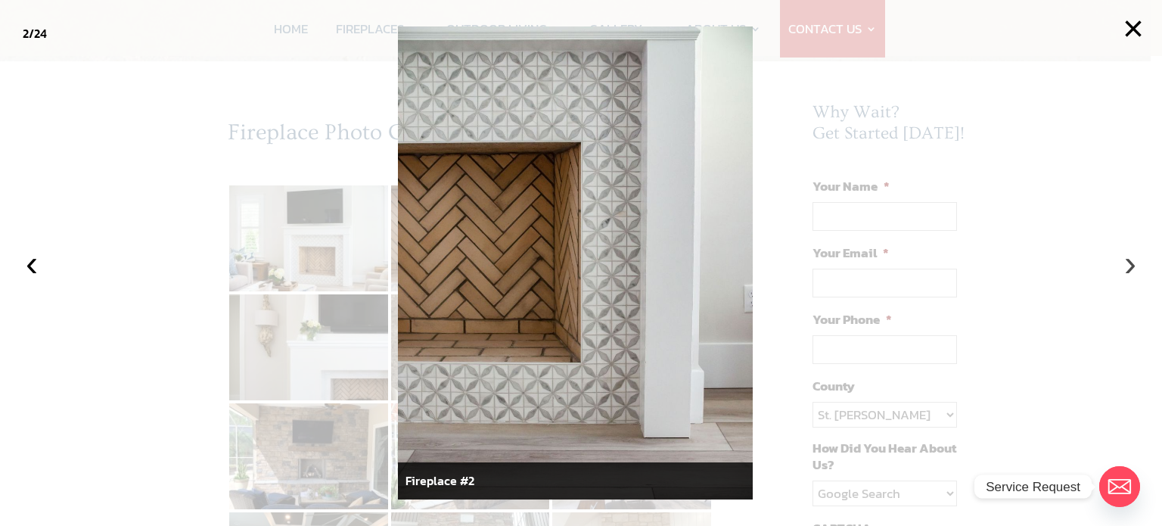
click at [1127, 266] on button "›" at bounding box center [1130, 263] width 33 height 33
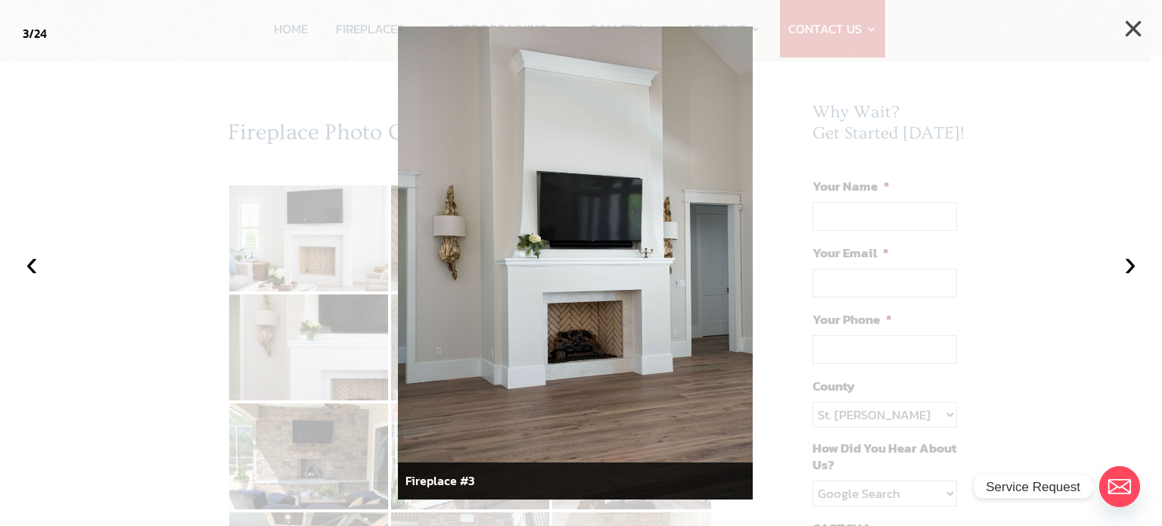
click at [1132, 30] on button "×" at bounding box center [1133, 28] width 33 height 33
